Goal: Transaction & Acquisition: Download file/media

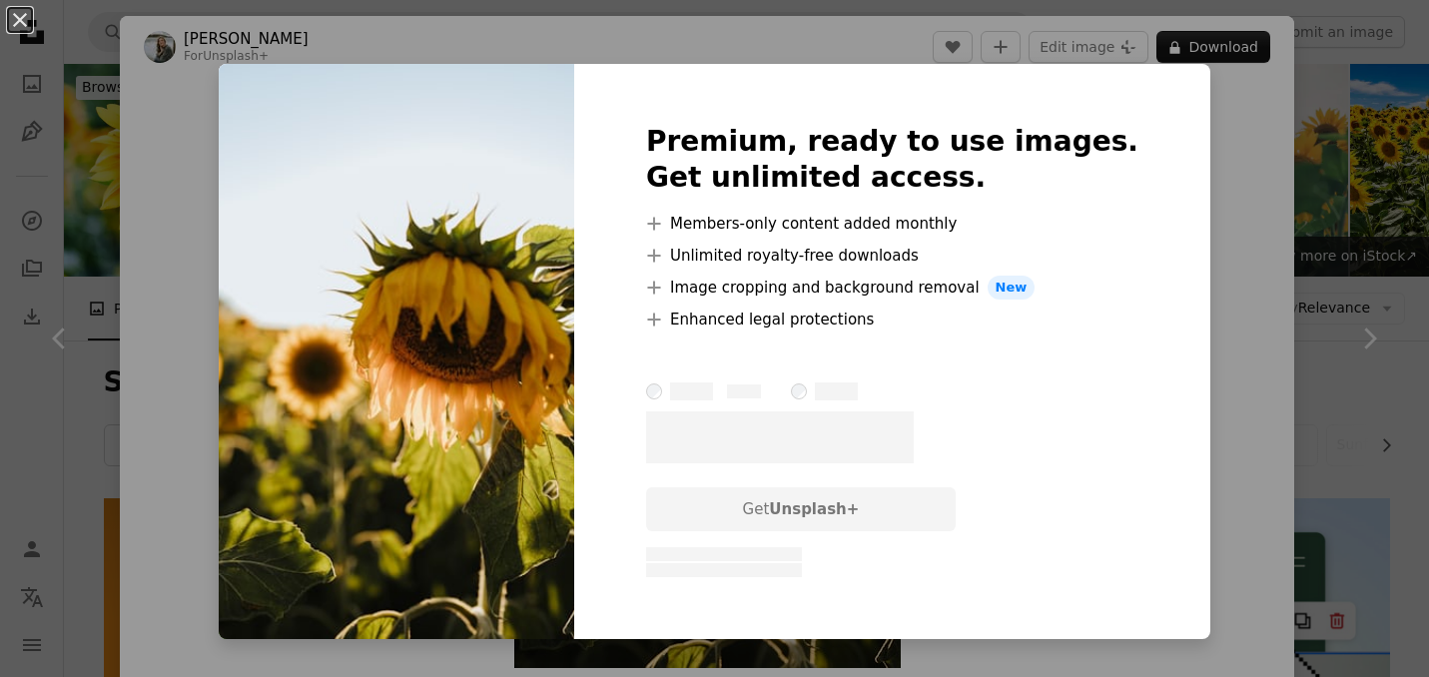
scroll to position [12616, 0]
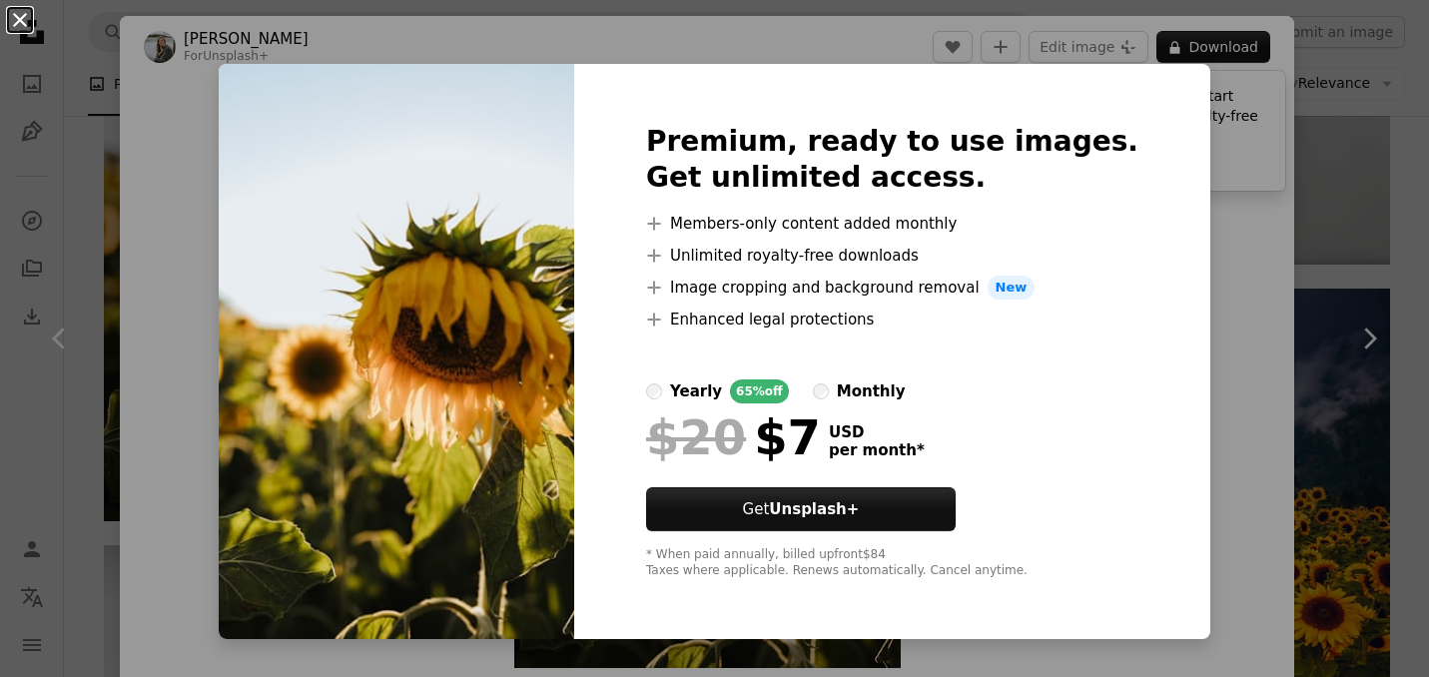
click at [25, 18] on button "An X shape" at bounding box center [20, 20] width 24 height 24
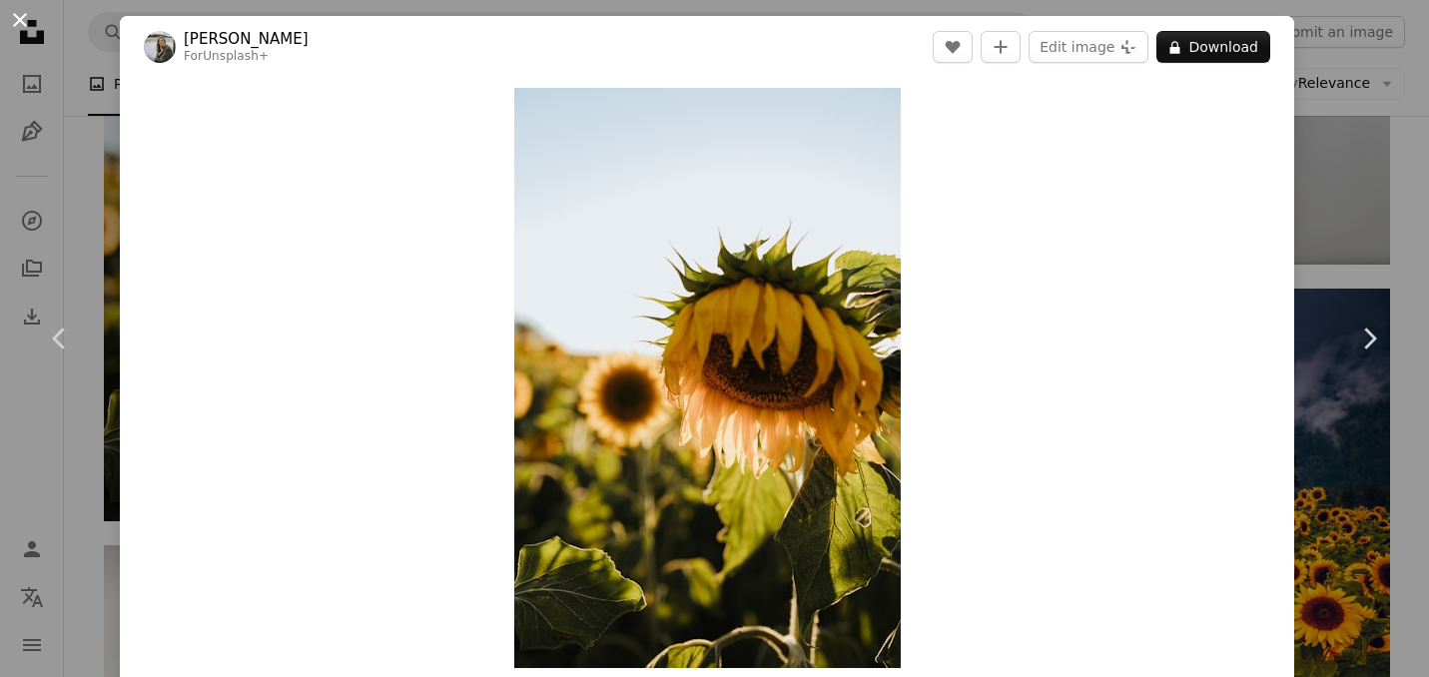
click at [20, 19] on button "An X shape" at bounding box center [20, 20] width 24 height 24
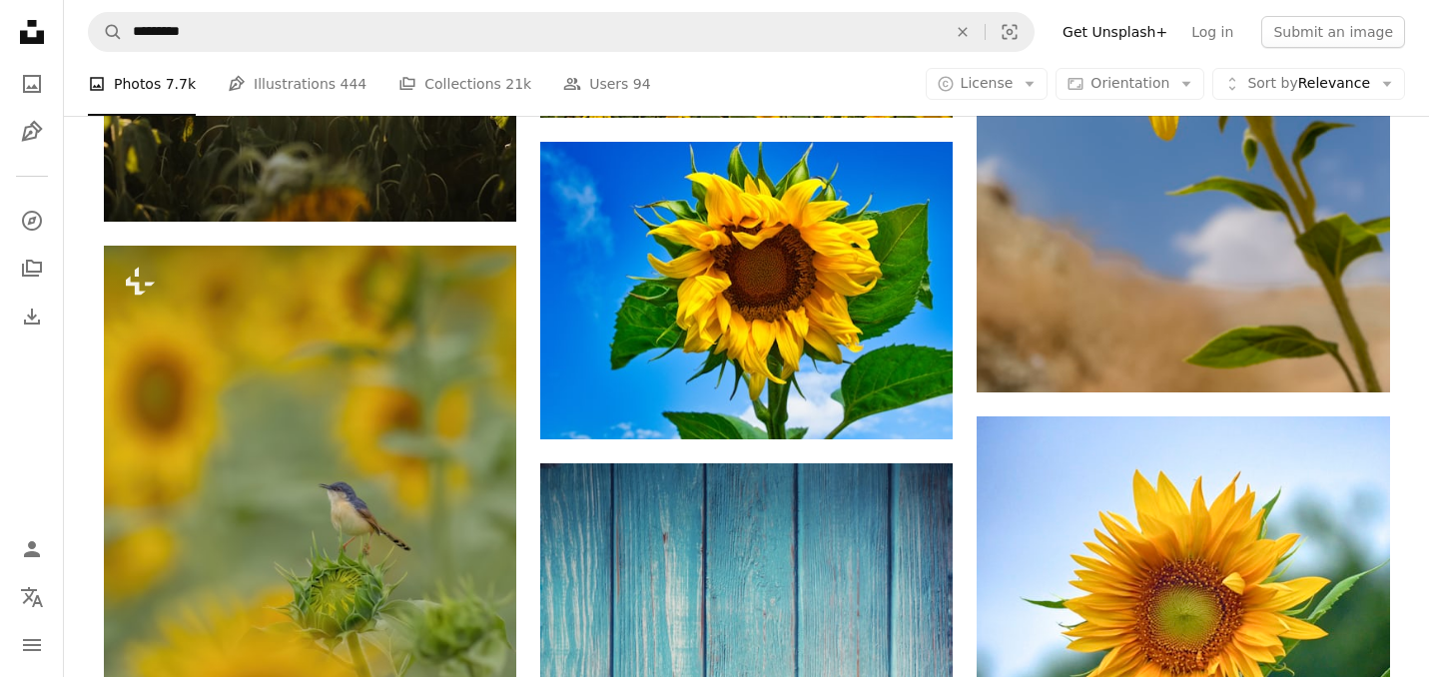
scroll to position [15429, 0]
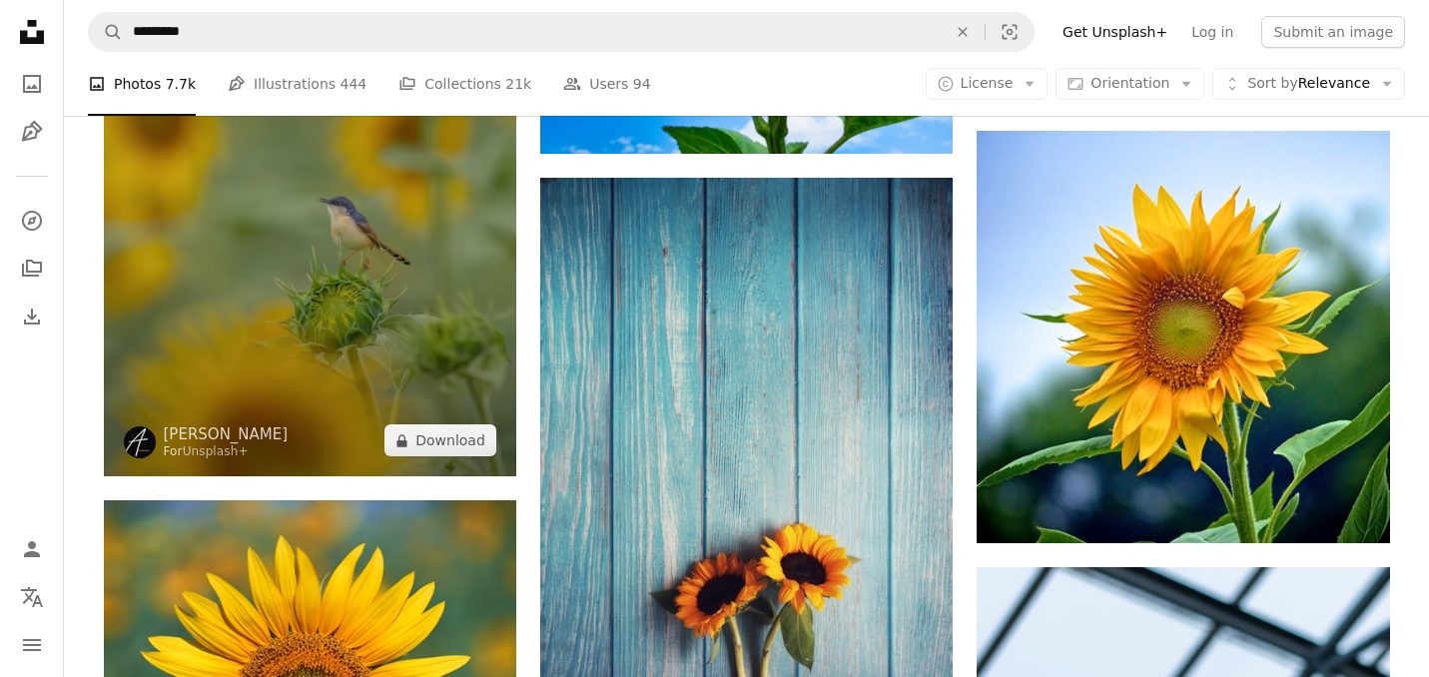
click at [335, 278] on img at bounding box center [310, 218] width 412 height 516
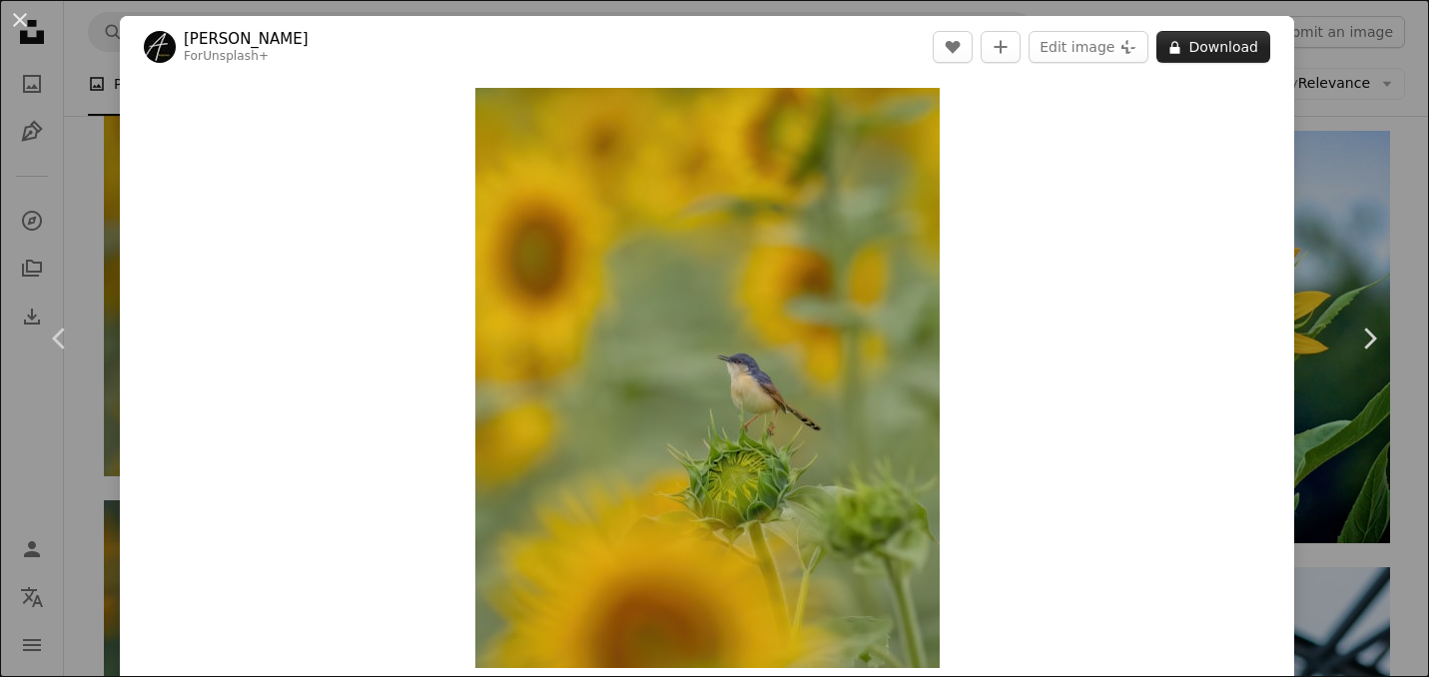
click at [1237, 48] on button "A lock Download" at bounding box center [1213, 47] width 114 height 32
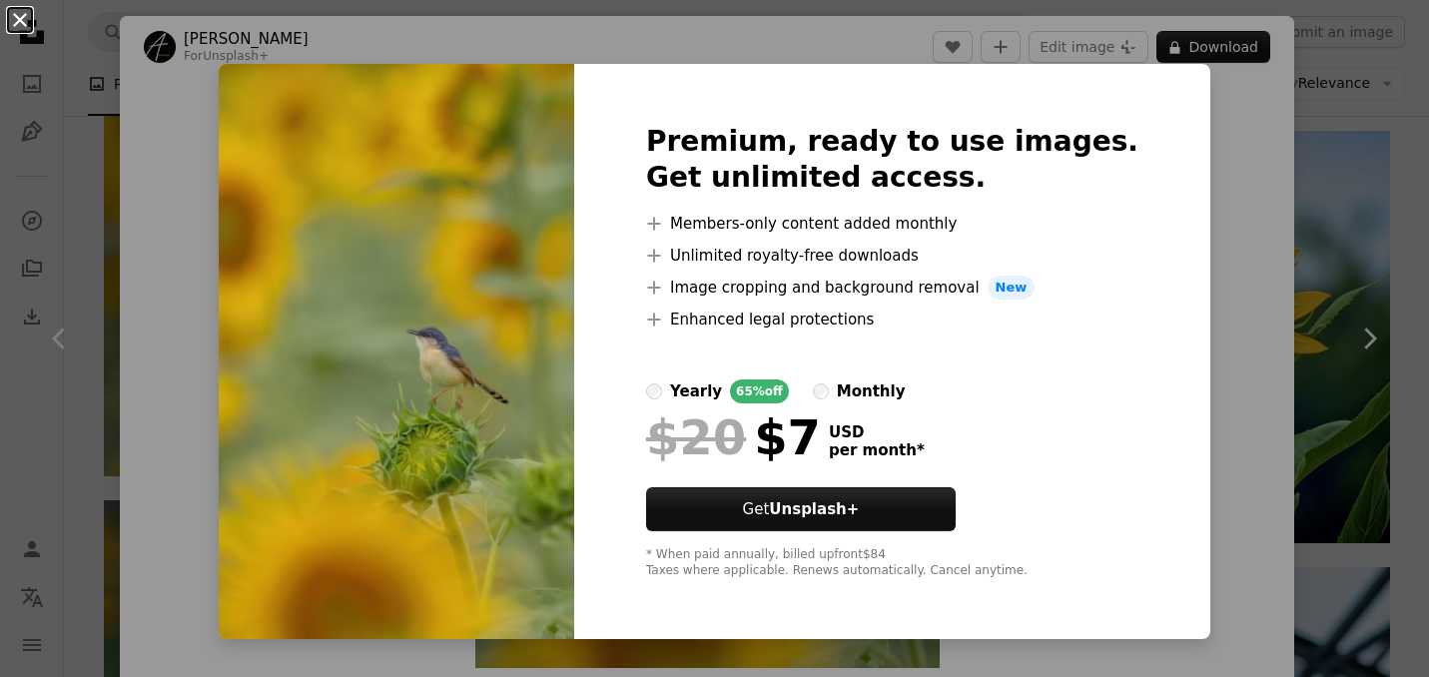
click at [8, 27] on button "An X shape" at bounding box center [20, 20] width 24 height 24
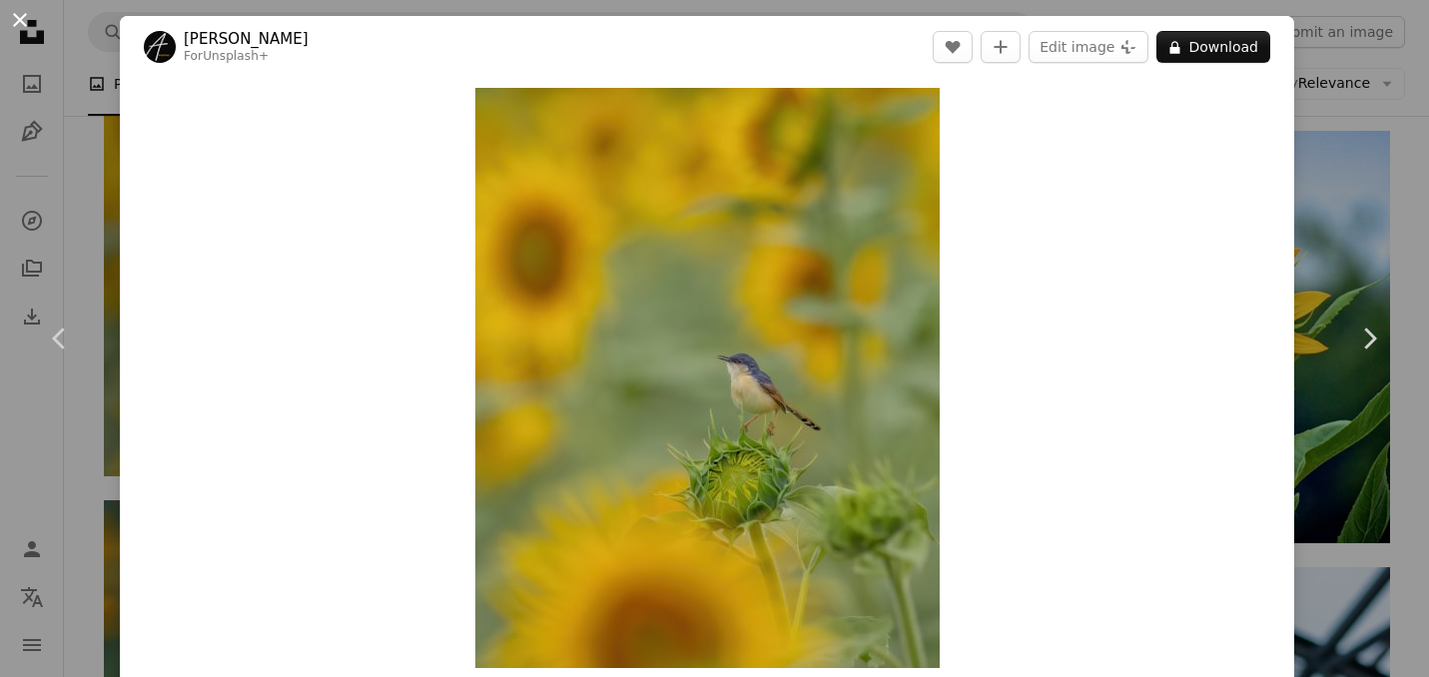
click at [19, 20] on button "An X shape" at bounding box center [20, 20] width 24 height 24
